Goal: Task Accomplishment & Management: Use online tool/utility

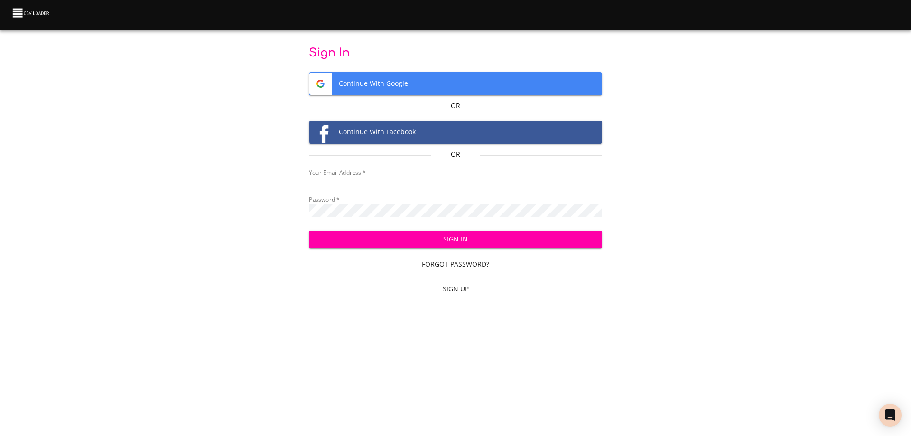
type input "[EMAIL_ADDRESS][DOMAIN_NAME]"
click at [475, 243] on span "Sign In" at bounding box center [455, 239] width 278 height 12
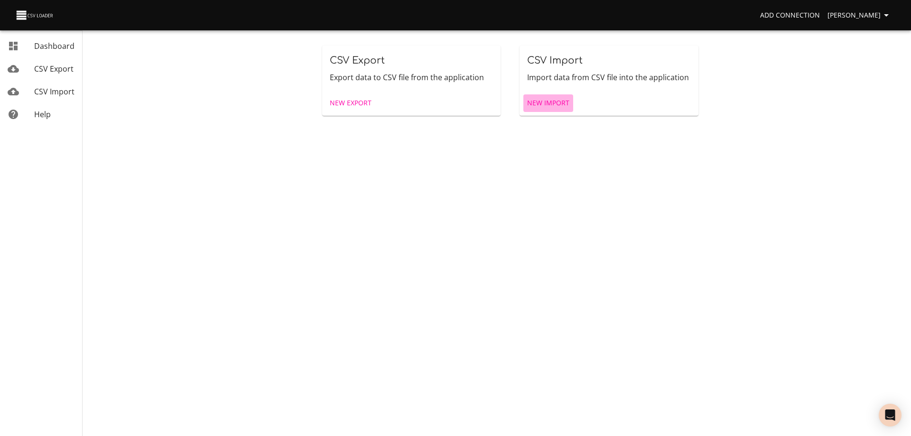
click at [556, 102] on span "New Import" at bounding box center [548, 103] width 42 height 12
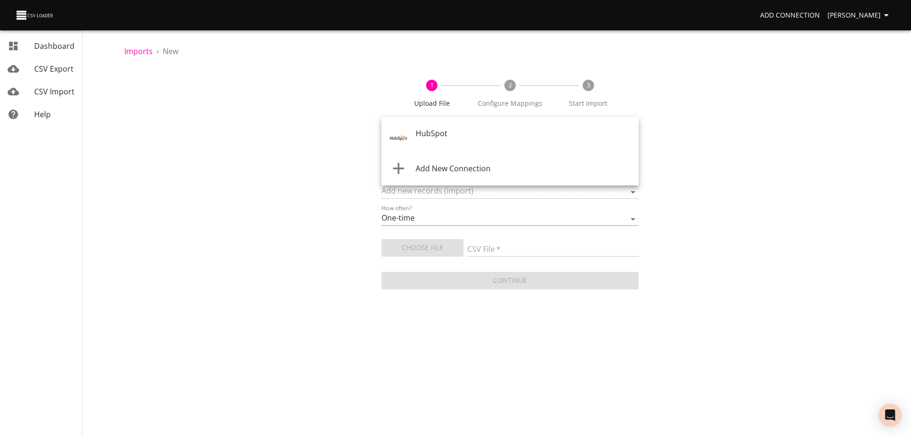
click at [494, 132] on body "Add Connection [PERSON_NAME] Dashboard CSV Export CSV Import Help Imports › New…" at bounding box center [455, 218] width 911 height 436
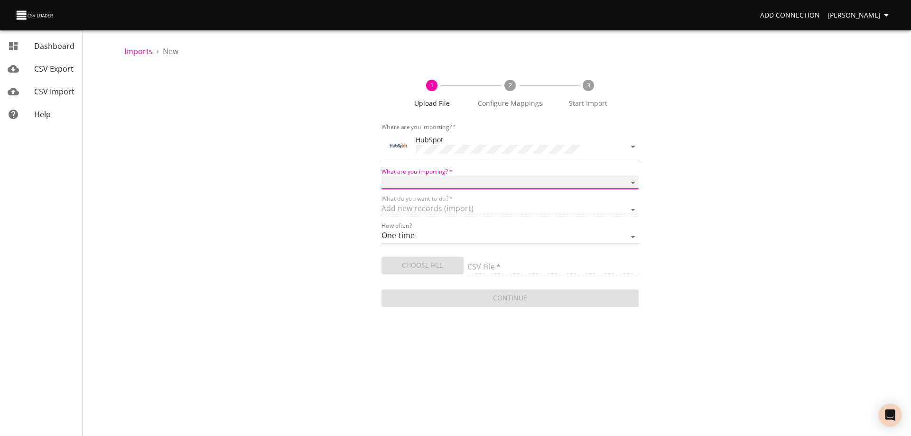
click at [462, 177] on select "Calls Companies Contacts Deals Emails Line items Meetings Notes Products Tasks …" at bounding box center [509, 182] width 257 height 14
select select "deals"
click at [381, 175] on select "Calls Companies Contacts Deals Emails Line items Meetings Notes Products Tasks …" at bounding box center [509, 182] width 257 height 14
click at [425, 262] on span "Choose File" at bounding box center [422, 265] width 67 height 12
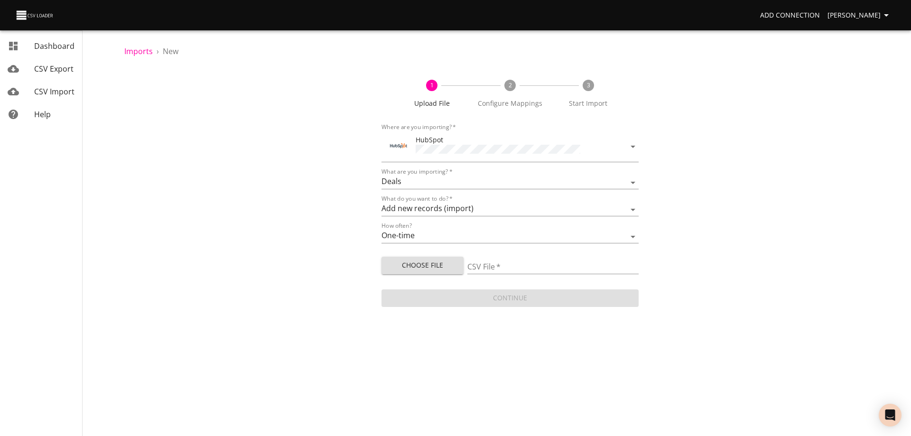
type input "Doctor Daily Sales 10152025.csv"
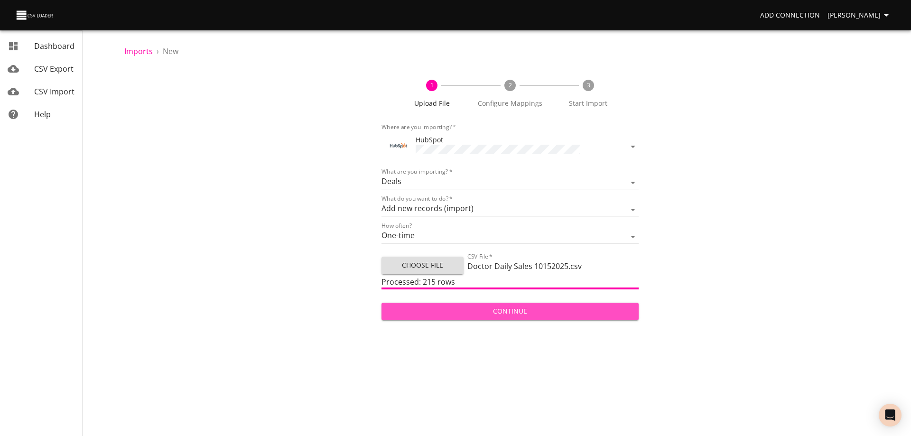
click at [539, 307] on span "Continue" at bounding box center [510, 311] width 242 height 12
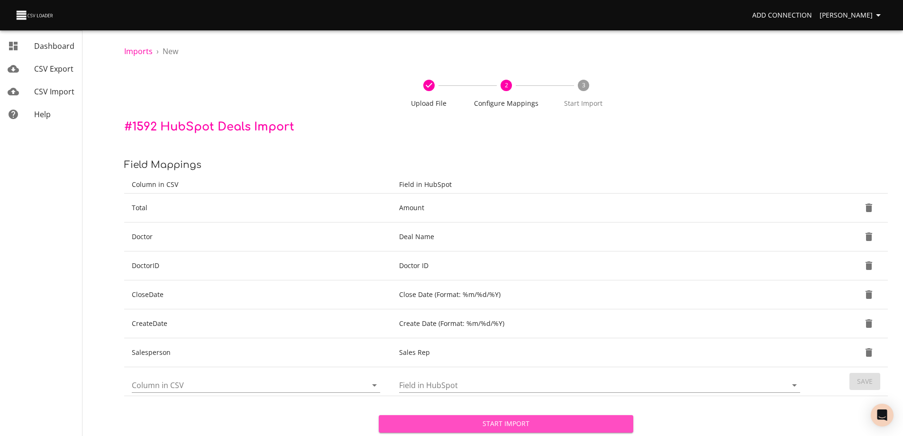
click at [522, 427] on span "Start Import" at bounding box center [507, 424] width 240 height 12
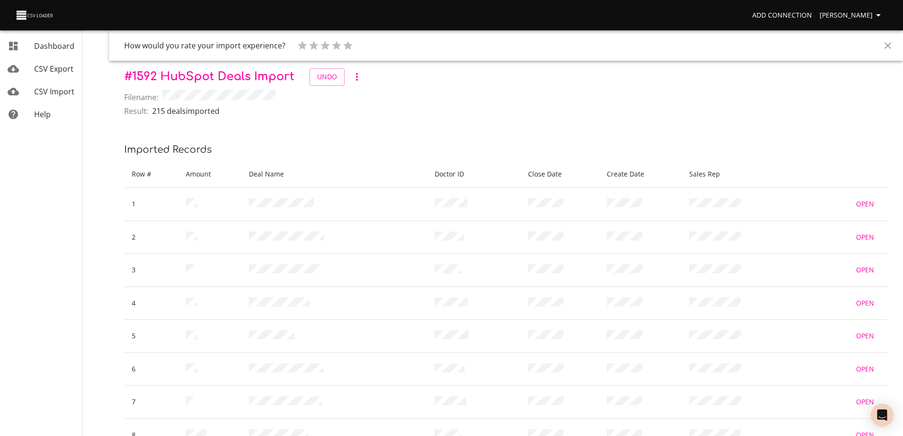
click at [886, 46] on icon "Close" at bounding box center [888, 45] width 11 height 11
